Goal: Communication & Community: Connect with others

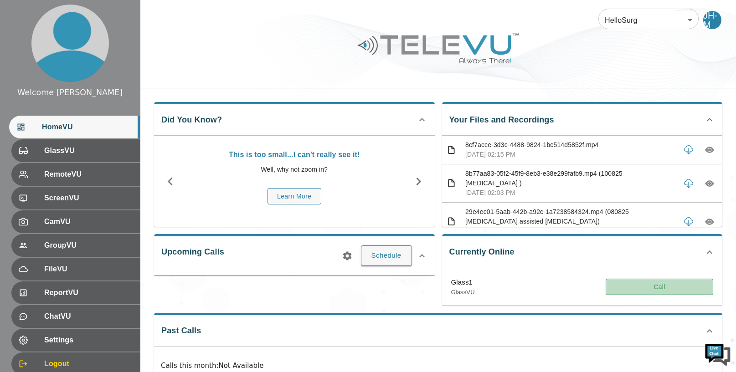
click at [646, 285] on button "Call" at bounding box center [659, 287] width 108 height 17
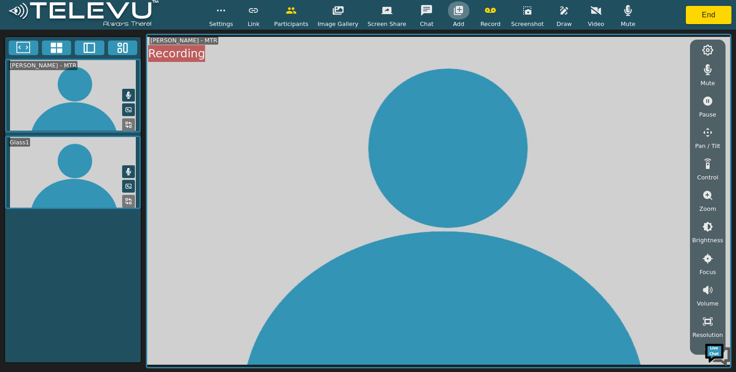
click at [455, 10] on icon "button" at bounding box center [458, 10] width 11 height 11
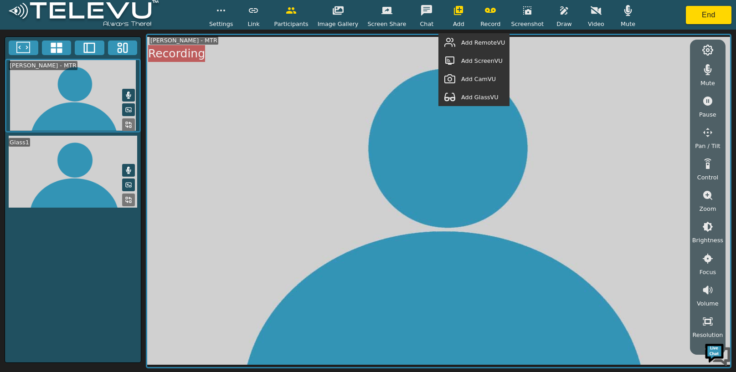
click at [482, 95] on span "Add GlassVU" at bounding box center [479, 97] width 37 height 9
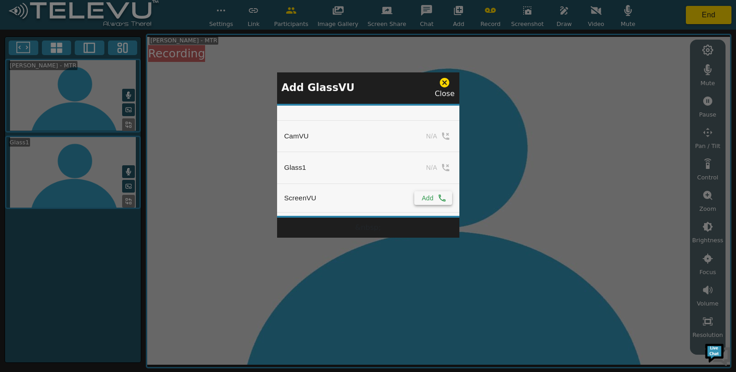
click at [441, 198] on icon "simple table" at bounding box center [441, 198] width 9 height 9
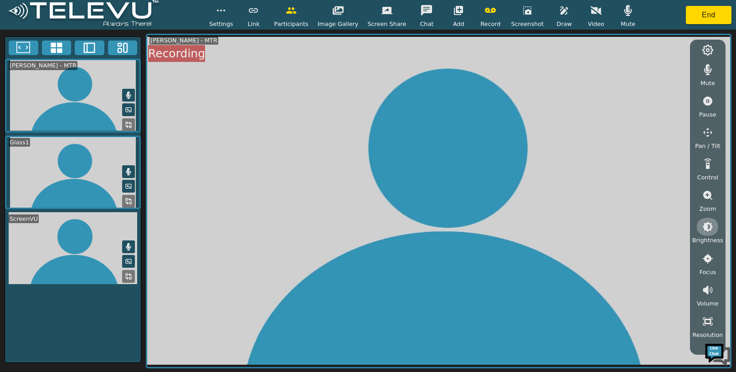
click at [708, 228] on icon "button" at bounding box center [707, 226] width 11 height 11
click at [707, 274] on icon "button" at bounding box center [707, 276] width 11 height 11
click at [707, 271] on icon "button" at bounding box center [707, 276] width 11 height 11
click at [707, 271] on button "button" at bounding box center [707, 277] width 23 height 18
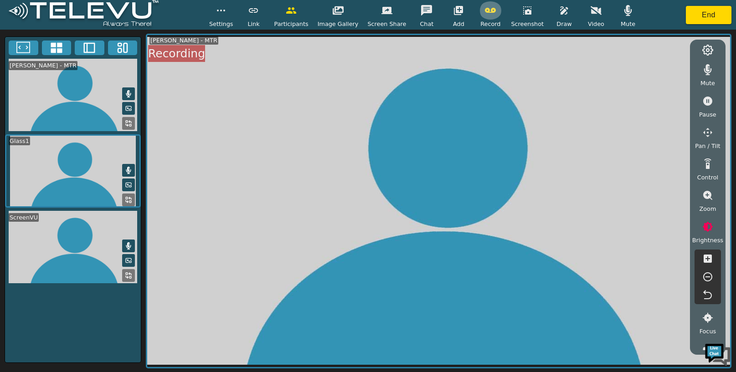
click at [485, 14] on icon "button" at bounding box center [490, 10] width 11 height 11
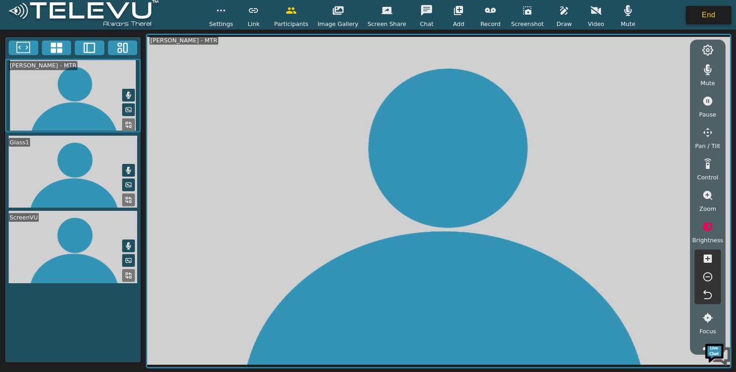
click at [699, 16] on button "End" at bounding box center [709, 15] width 46 height 18
